Goal: Task Accomplishment & Management: Use online tool/utility

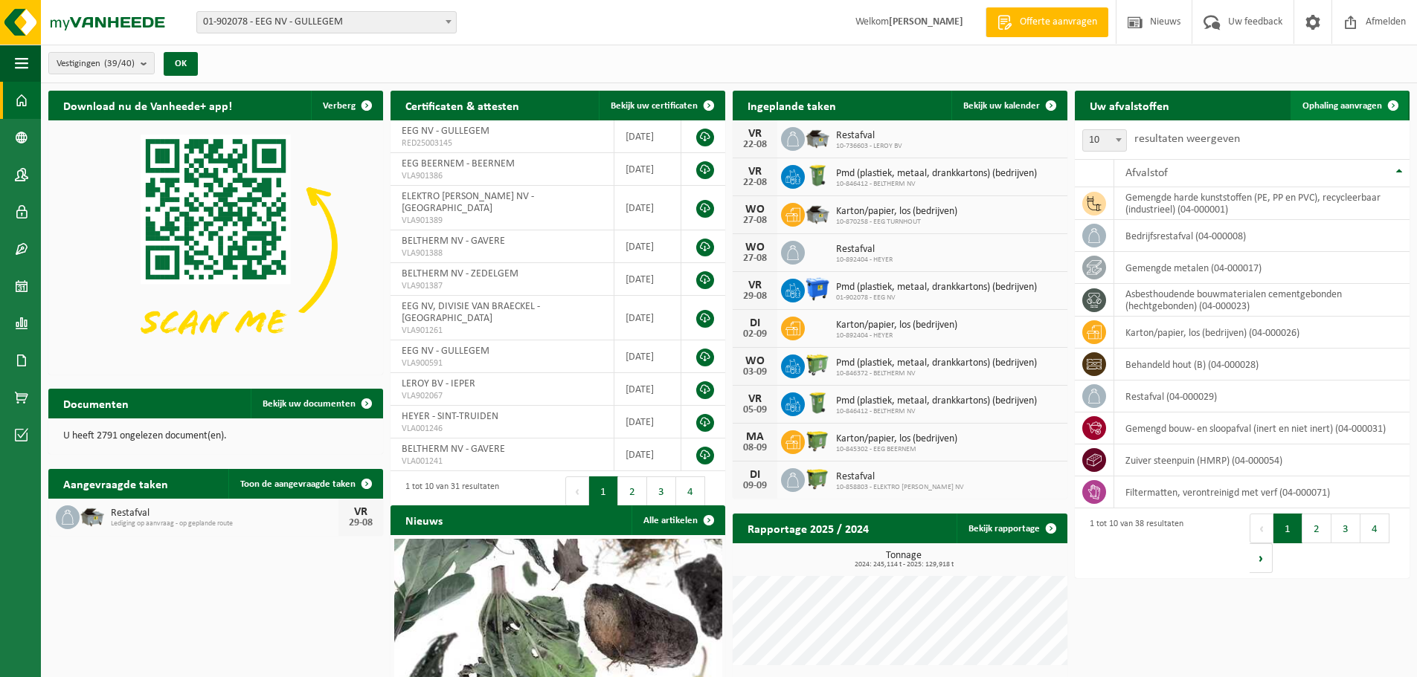
click at [1364, 106] on span "Ophaling aanvragen" at bounding box center [1342, 106] width 80 height 10
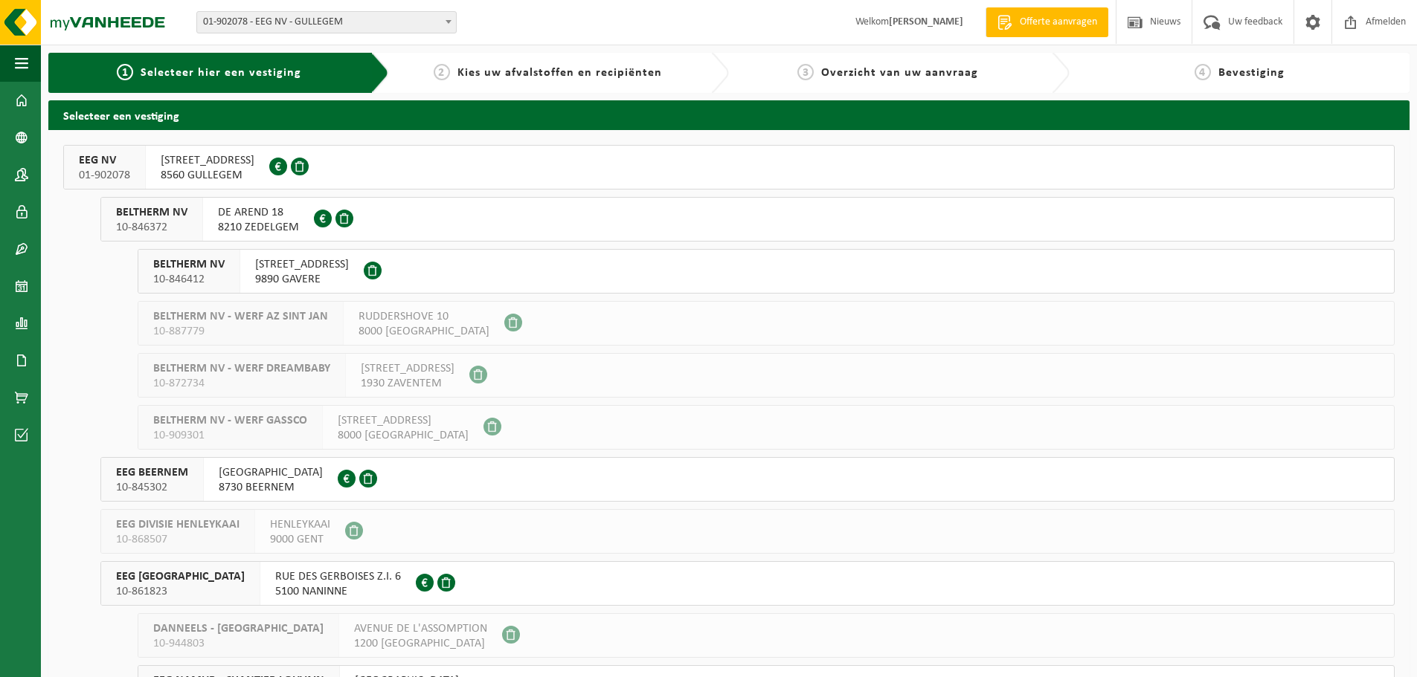
click at [251, 160] on div "OOSTLAAN 5 8560 GULLEGEM 0442.891.013" at bounding box center [207, 167] width 123 height 43
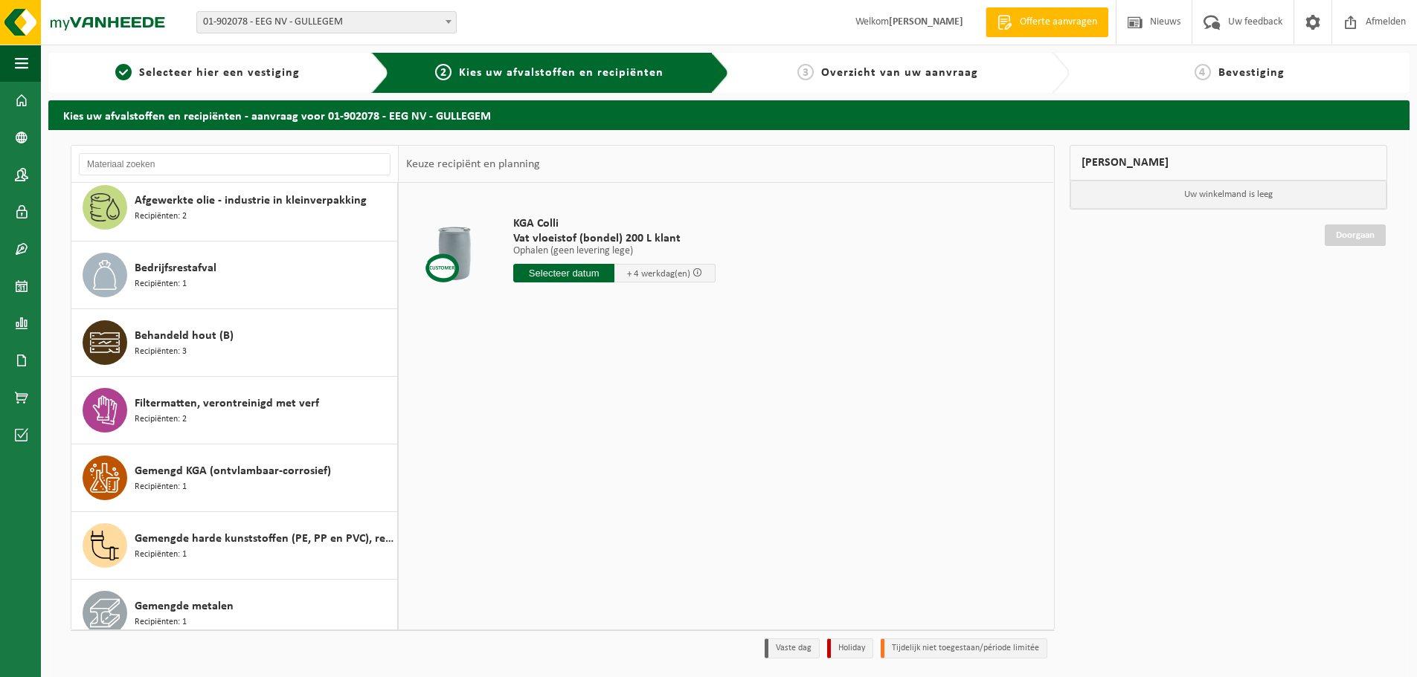
scroll to position [74, 0]
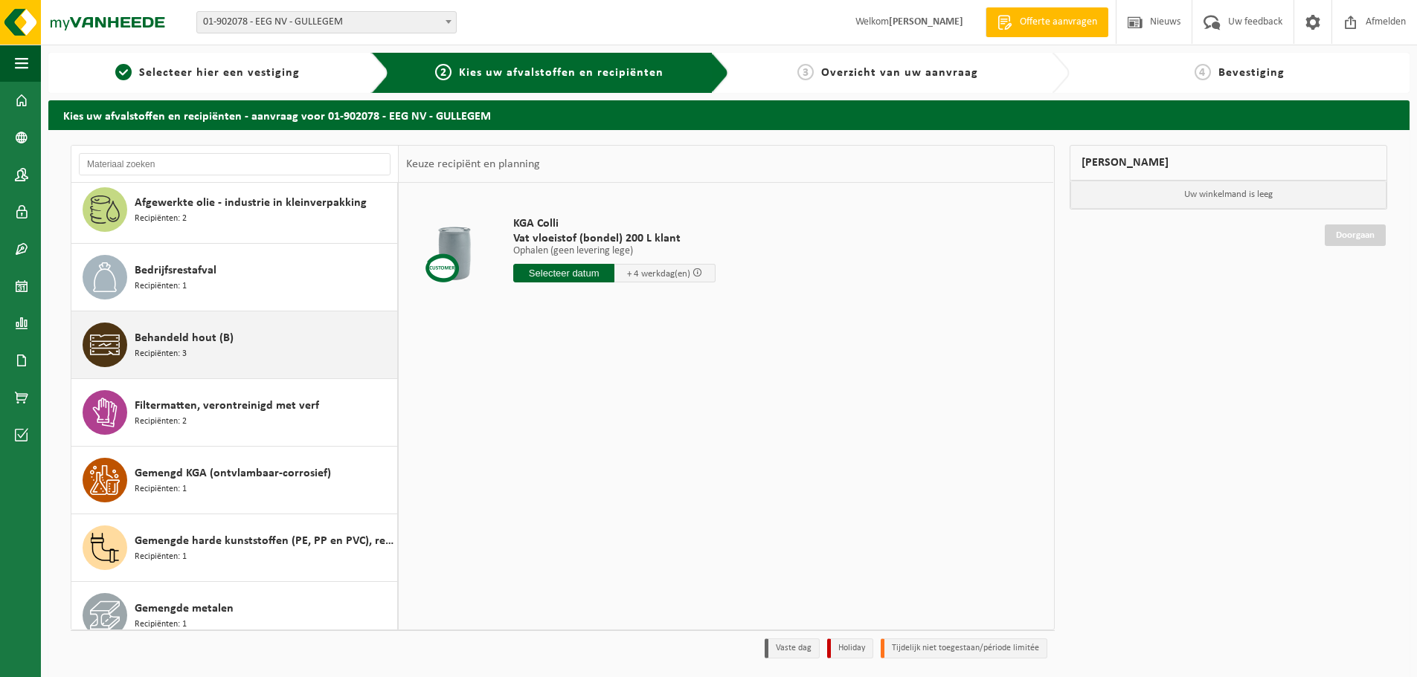
drag, startPoint x: 297, startPoint y: 336, endPoint x: 338, endPoint y: 364, distance: 50.3
click at [297, 337] on div "Behandeld hout (B) Recipiënten: 3" at bounding box center [264, 345] width 259 height 45
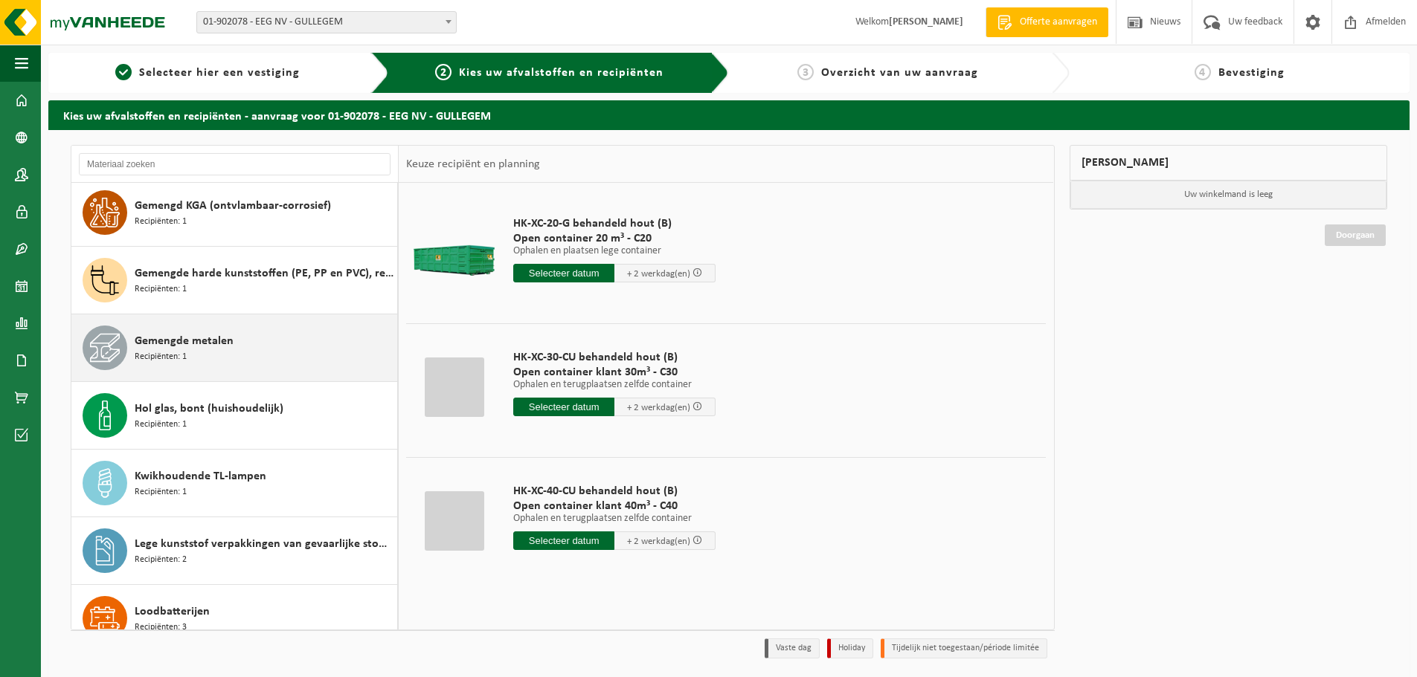
scroll to position [723, 0]
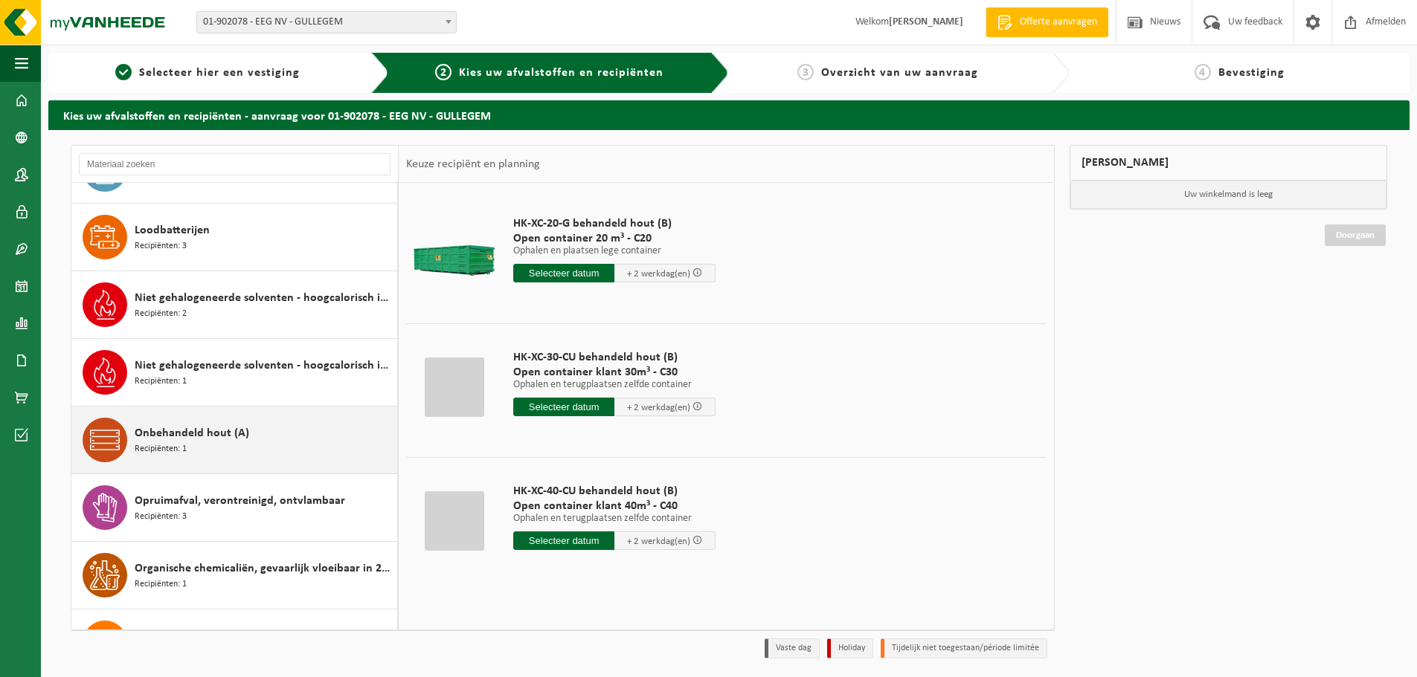
click at [275, 432] on div "Onbehandeld hout (A) Recipiënten: 1" at bounding box center [264, 440] width 259 height 45
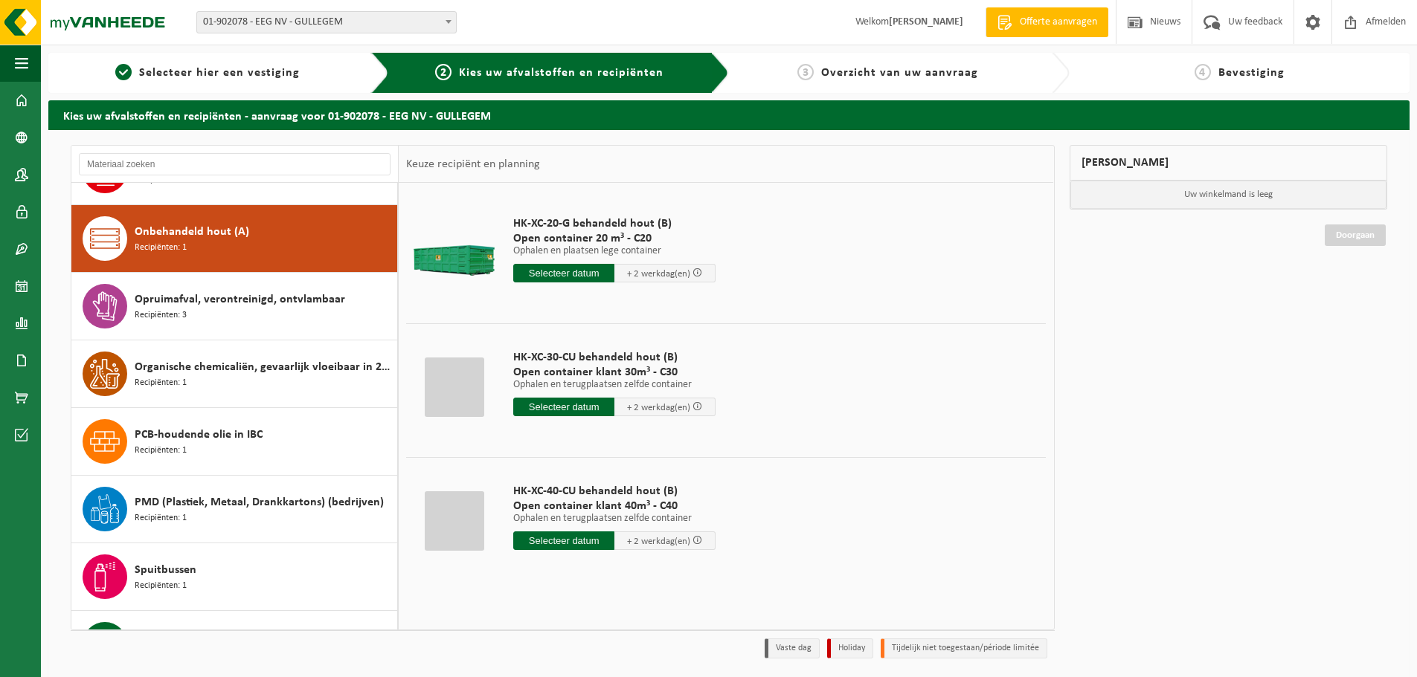
scroll to position [947, 0]
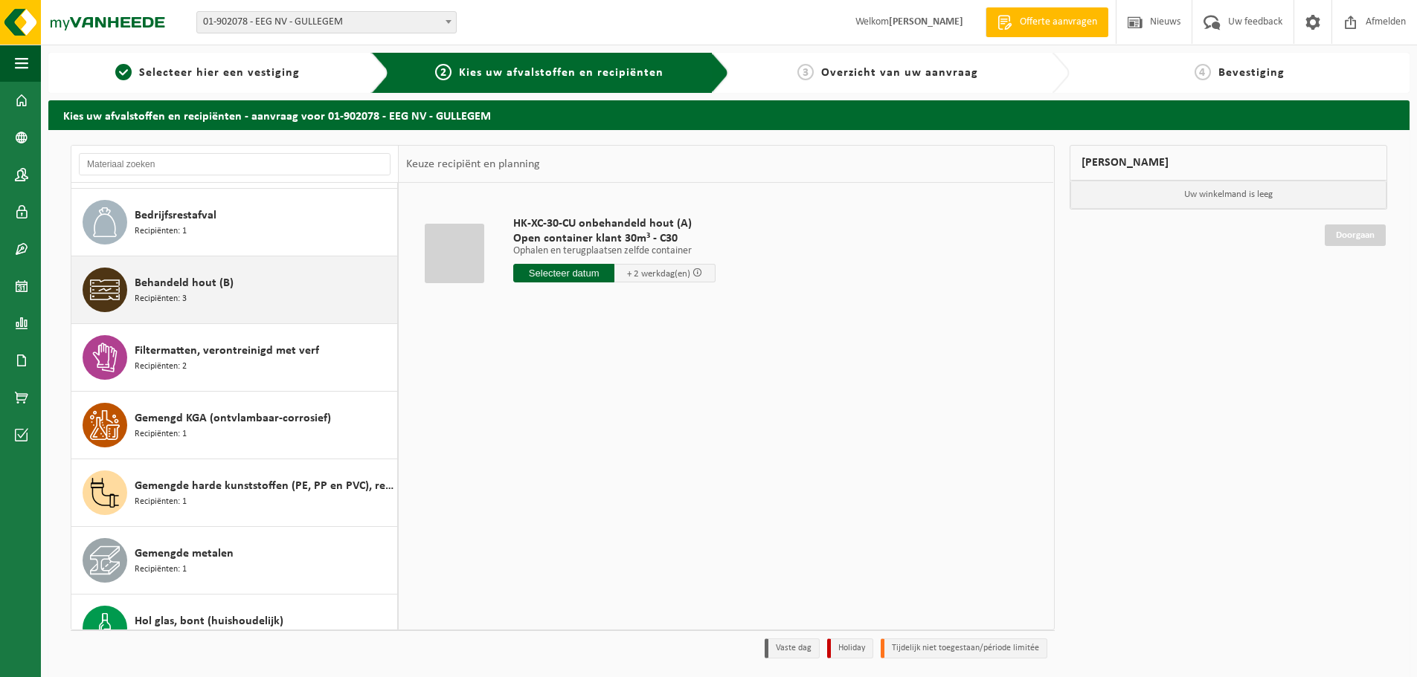
click at [266, 277] on div "Behandeld hout (B) Recipiënten: 3" at bounding box center [264, 290] width 259 height 45
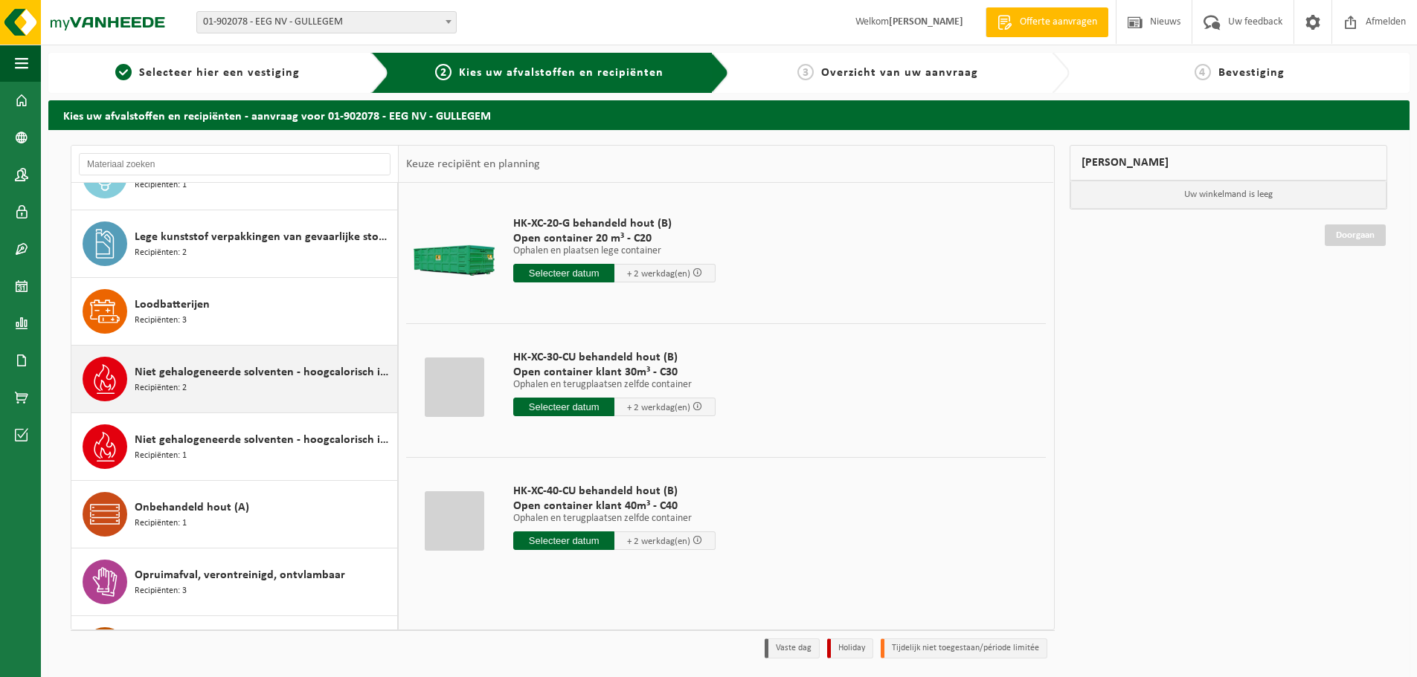
scroll to position [798, 0]
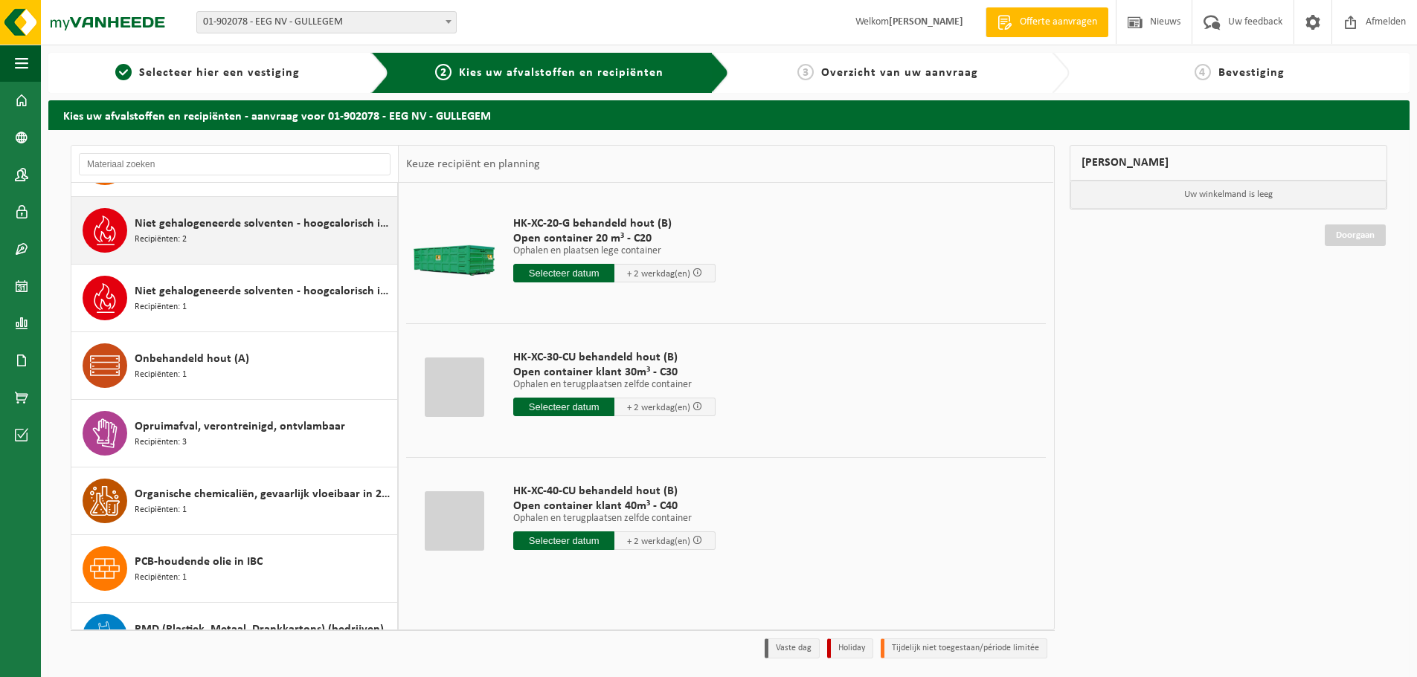
click at [286, 354] on div "Onbehandeld hout (A) Recipiënten: 1" at bounding box center [264, 366] width 259 height 45
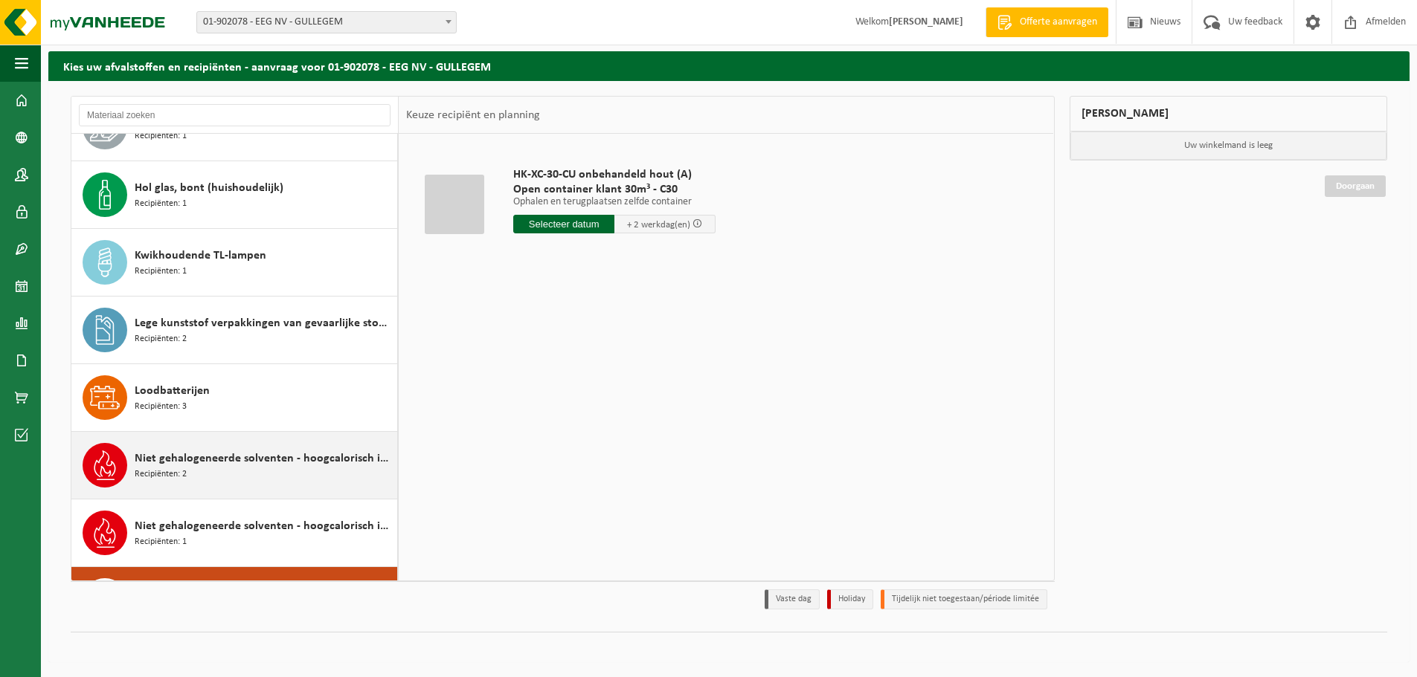
scroll to position [0, 0]
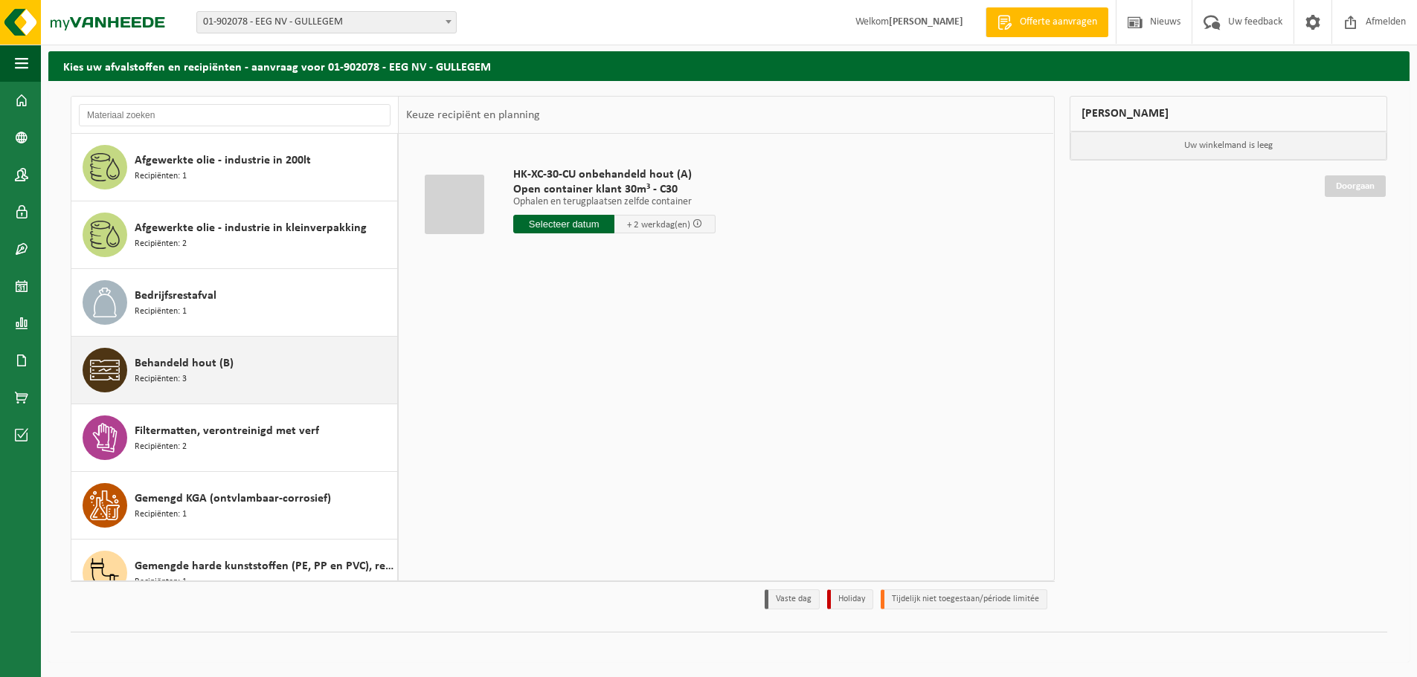
click at [233, 389] on div "Behandeld hout (B) Recipiënten: 3" at bounding box center [264, 370] width 259 height 45
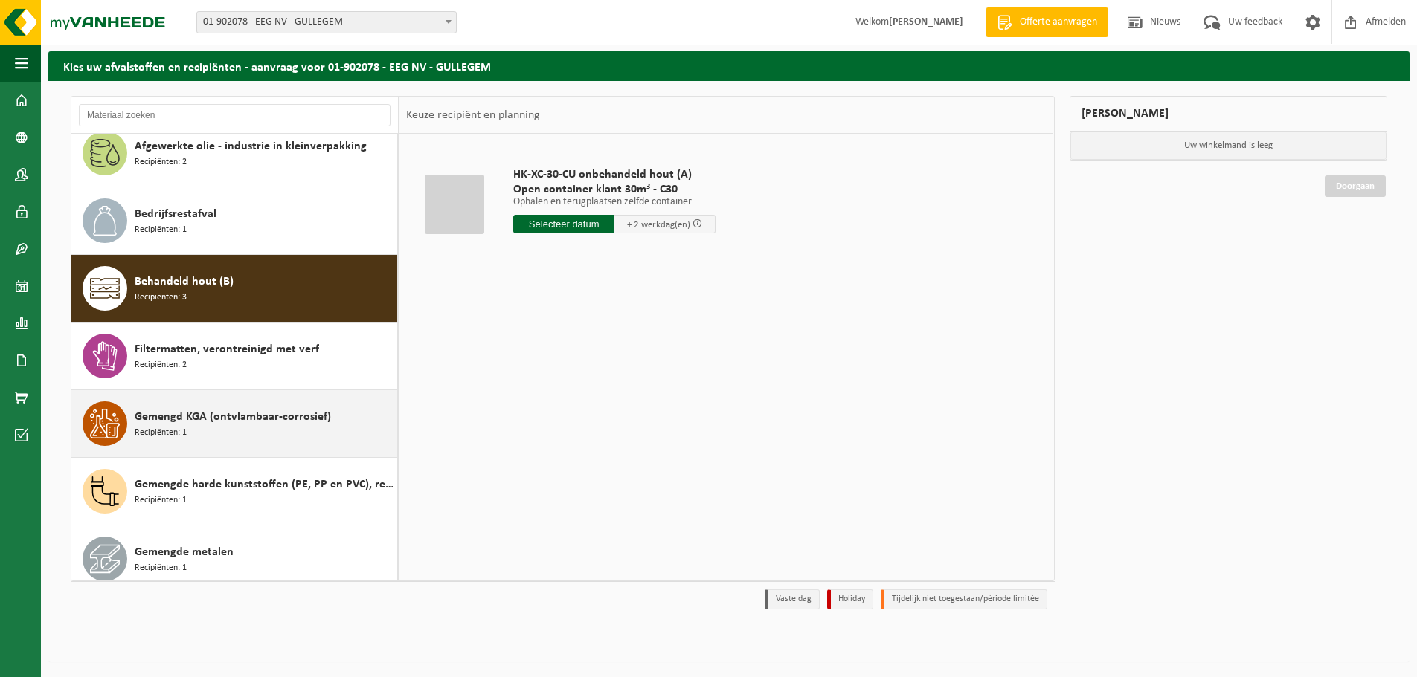
scroll to position [203, 0]
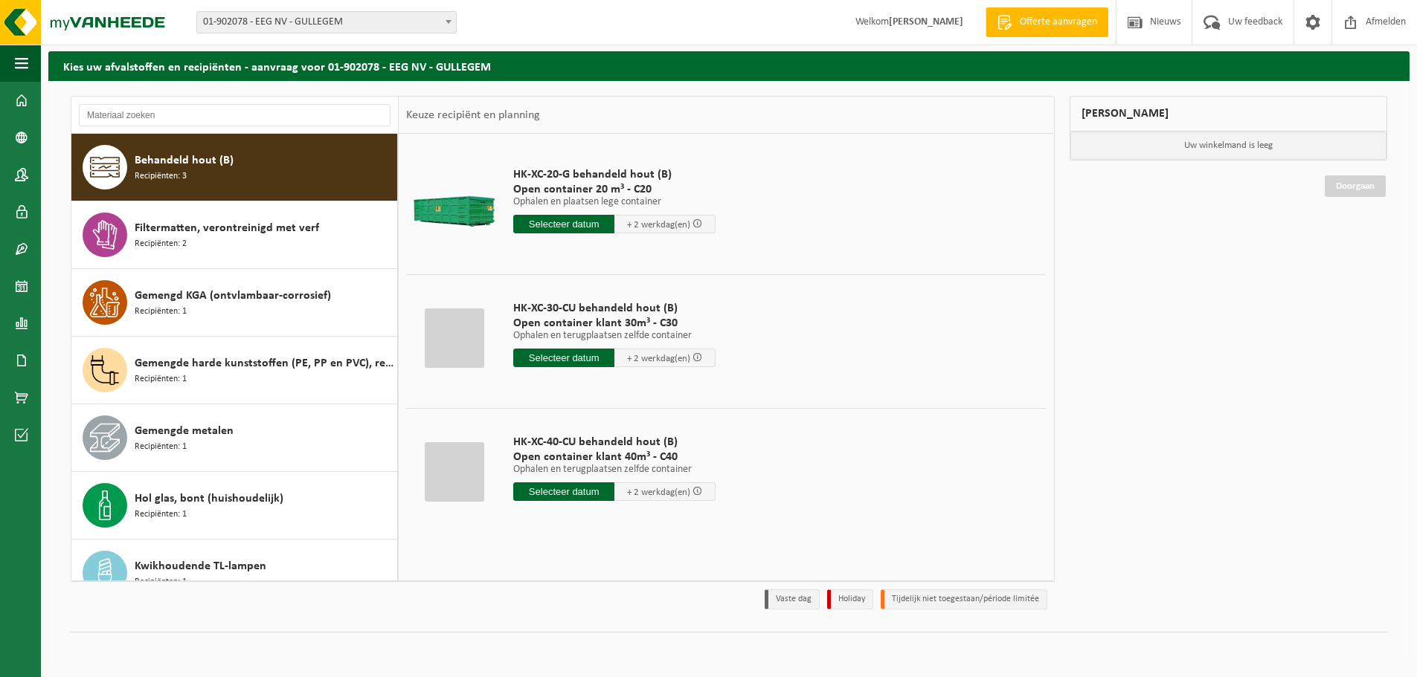
click at [556, 491] on input "text" at bounding box center [563, 492] width 101 height 19
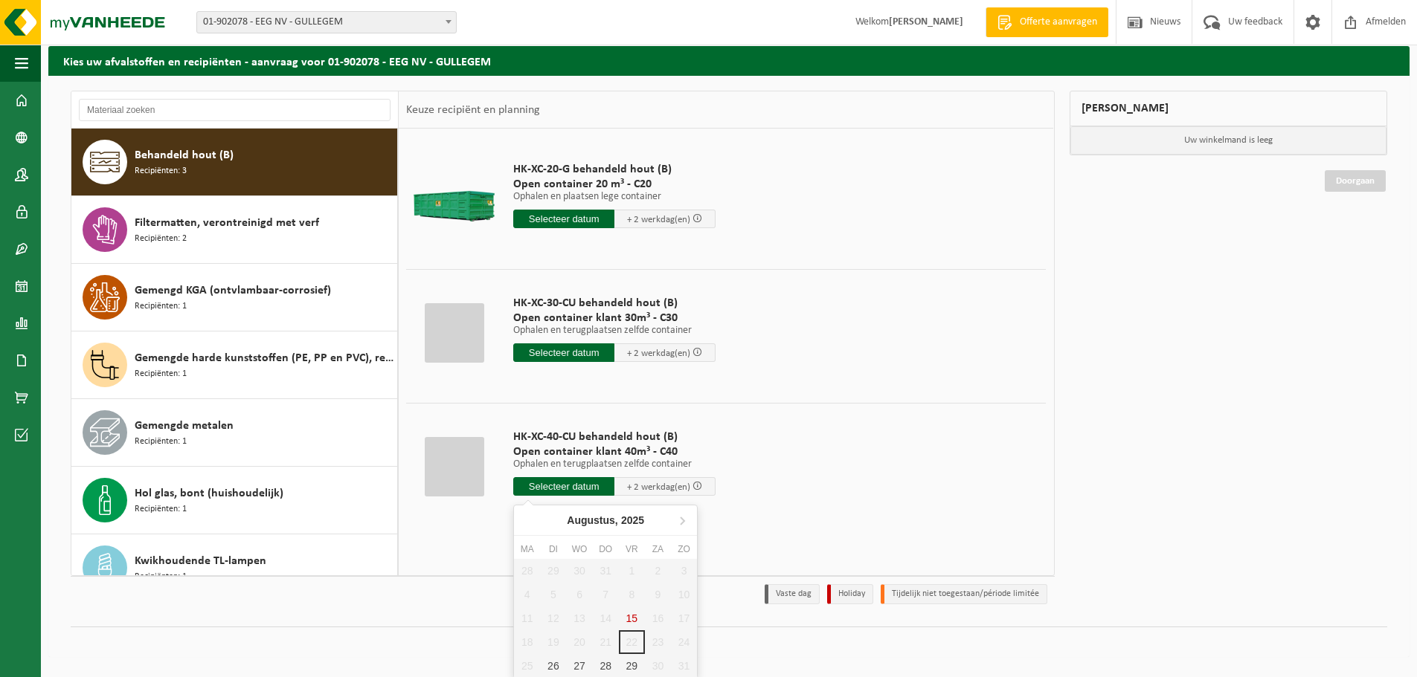
scroll to position [56, 0]
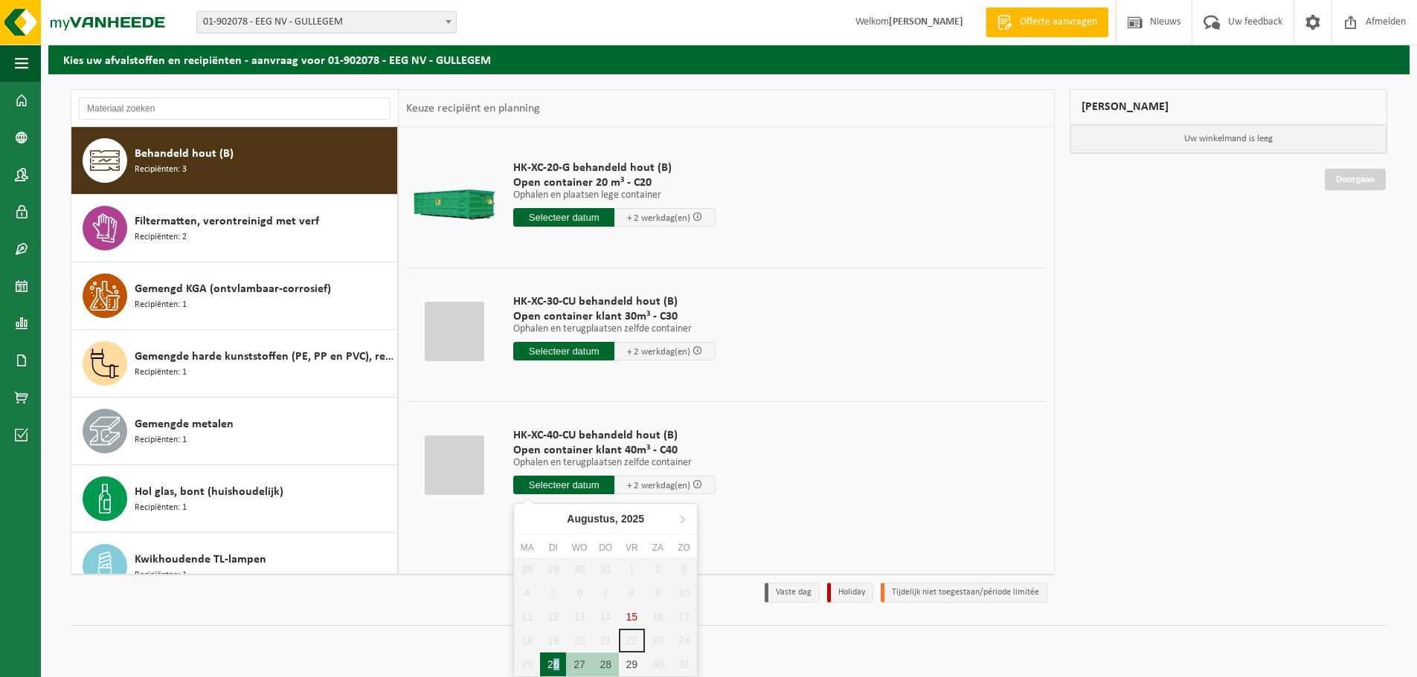
click at [556, 666] on div "26" at bounding box center [553, 665] width 26 height 24
type input "Van [DATE]"
type input "[DATE]"
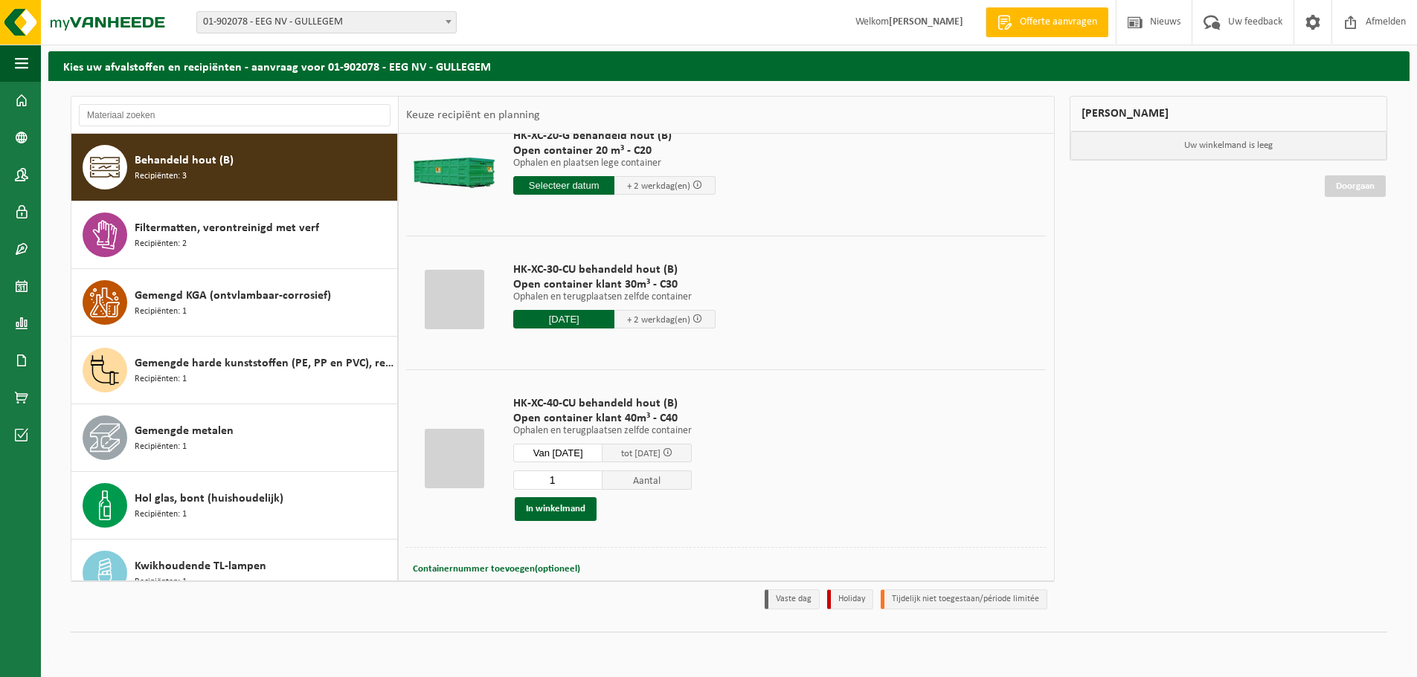
scroll to position [71, 0]
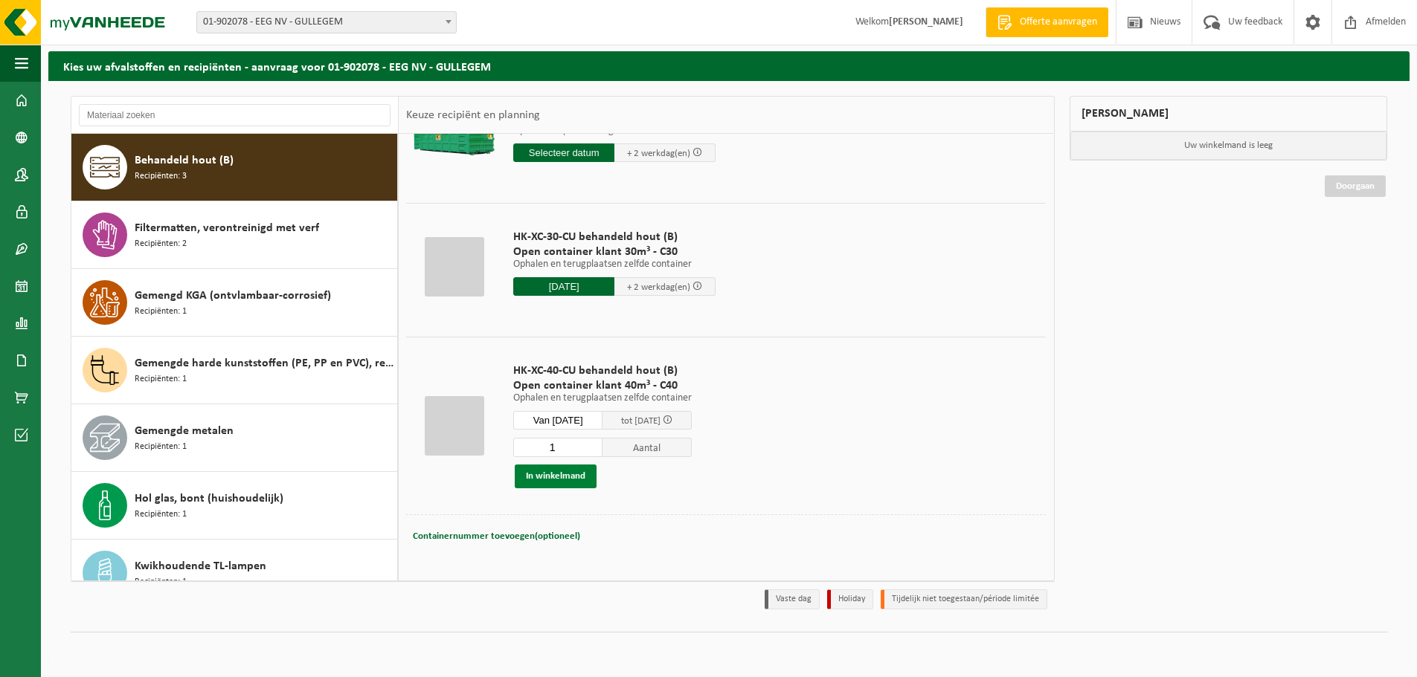
click at [568, 474] on button "In winkelmand" at bounding box center [556, 477] width 82 height 24
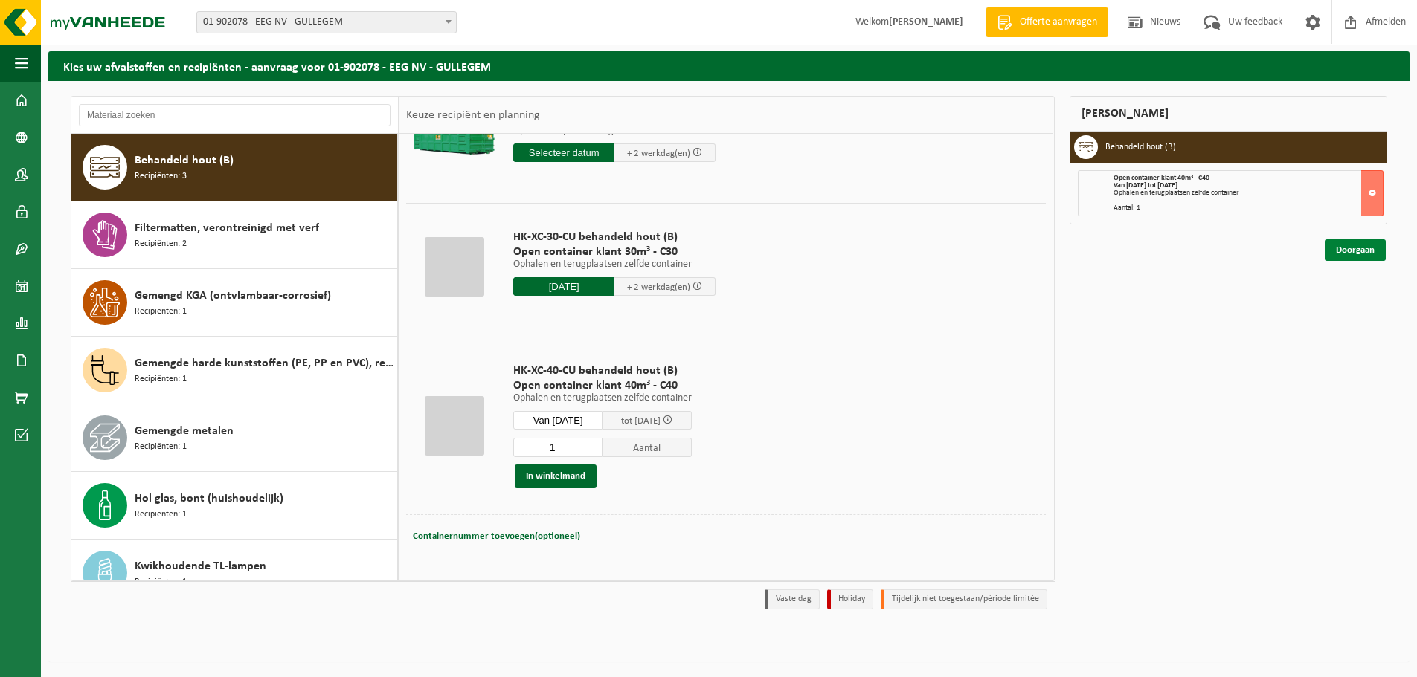
click at [1350, 253] on link "Doorgaan" at bounding box center [1354, 250] width 61 height 22
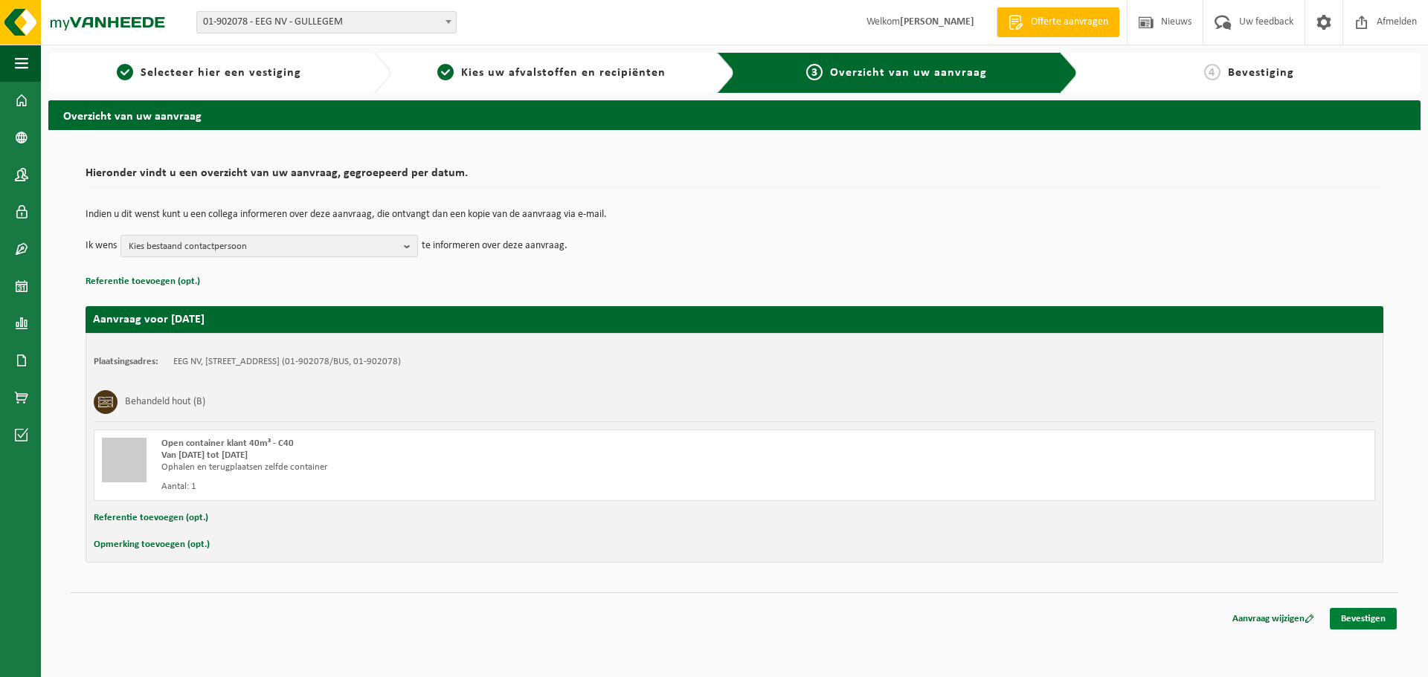
click at [1352, 613] on link "Bevestigen" at bounding box center [1363, 619] width 67 height 22
